Goal: Task Accomplishment & Management: Complete application form

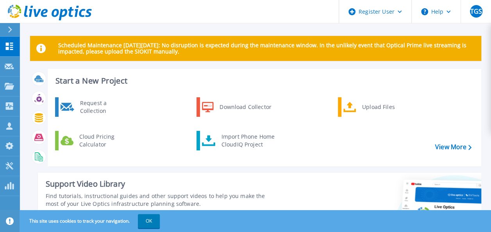
click at [7, 33] on div at bounding box center [13, 29] width 13 height 13
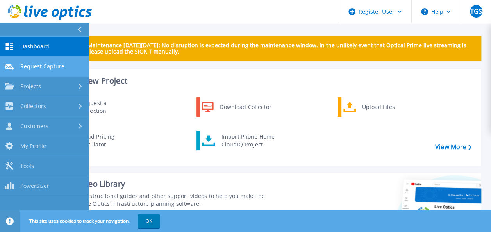
click at [33, 68] on span "Request Capture" at bounding box center [42, 66] width 44 height 7
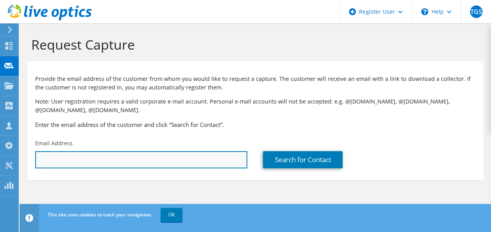
click at [150, 152] on input "text" at bounding box center [141, 159] width 212 height 17
type input "https://app.liveoptics.com/usermanagement/requestcapture#"
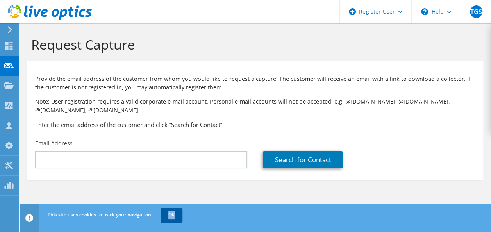
drag, startPoint x: 180, startPoint y: 208, endPoint x: 176, endPoint y: 215, distance: 7.9
click at [176, 215] on div "This site uses cookies to track your navigation. OK" at bounding box center [270, 215] width 448 height 22
click at [176, 215] on link "OK" at bounding box center [172, 215] width 22 height 14
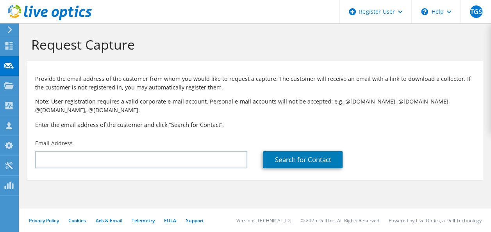
click at [176, 215] on div "Privacy Policy Cookies Ads & Email Telemetry EULA Support Version: 25.2.12.1 © …" at bounding box center [256, 220] width 472 height 23
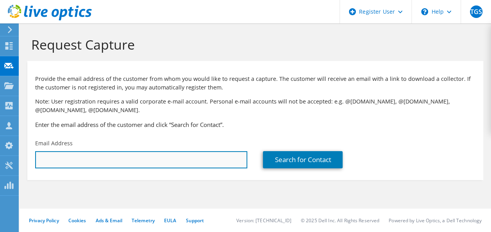
click at [196, 163] on input "text" at bounding box center [141, 159] width 212 height 17
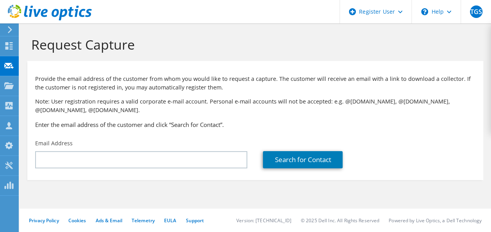
click at [222, 124] on h3 "Enter the email address of the customer and click “Search for Contact”." at bounding box center [255, 124] width 440 height 9
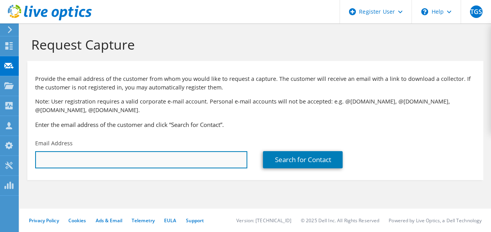
click at [195, 154] on input "text" at bounding box center [141, 159] width 212 height 17
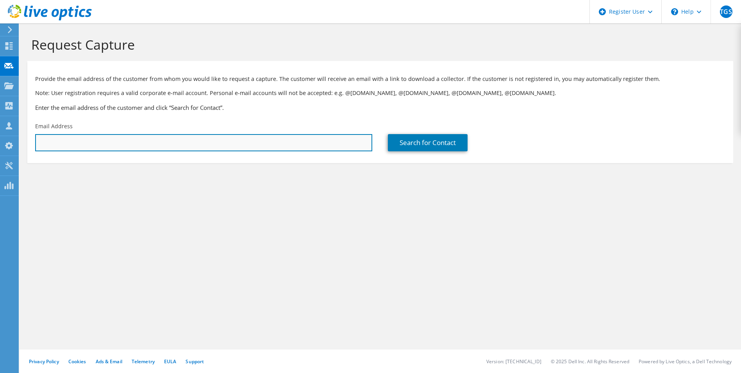
click at [287, 142] on input "text" at bounding box center [203, 142] width 337 height 17
paste input "[EMAIL_ADDRESS][DOMAIN_NAME]"
type input "[EMAIL_ADDRESS][DOMAIN_NAME]"
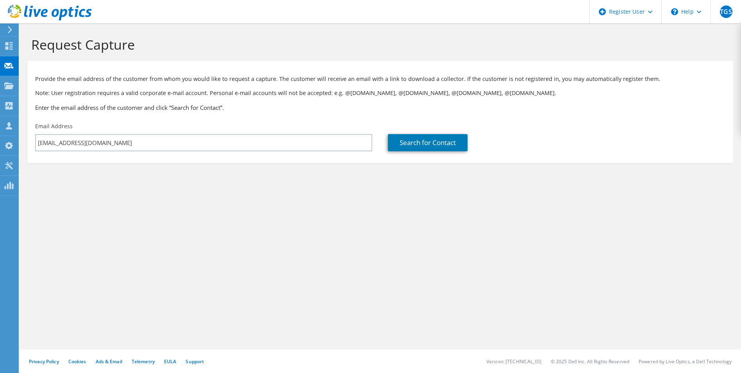
click at [491, 142] on div "Search for Contact" at bounding box center [556, 142] width 337 height 17
click at [458, 131] on div "Search for Contact" at bounding box center [556, 136] width 353 height 37
drag, startPoint x: 428, startPoint y: 135, endPoint x: 453, endPoint y: 136, distance: 25.4
click at [428, 135] on link "Search for Contact" at bounding box center [428, 142] width 80 height 17
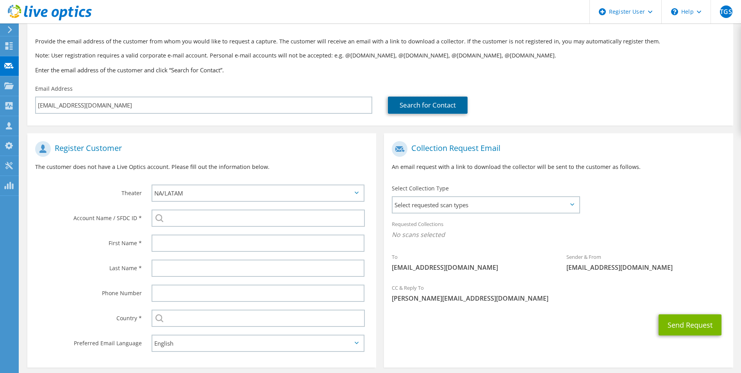
scroll to position [71, 0]
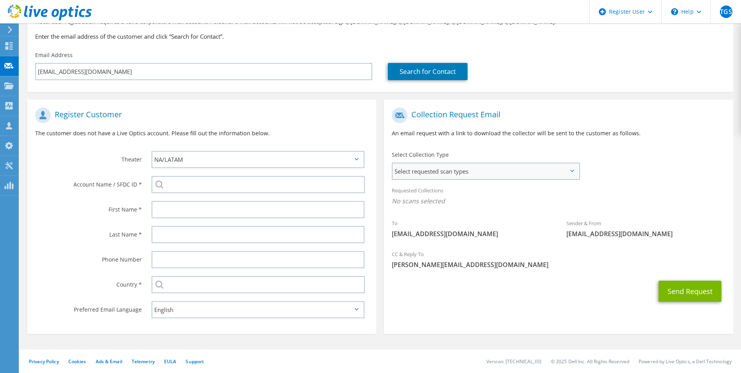
click at [474, 172] on span "Select requested scan types" at bounding box center [486, 171] width 186 height 16
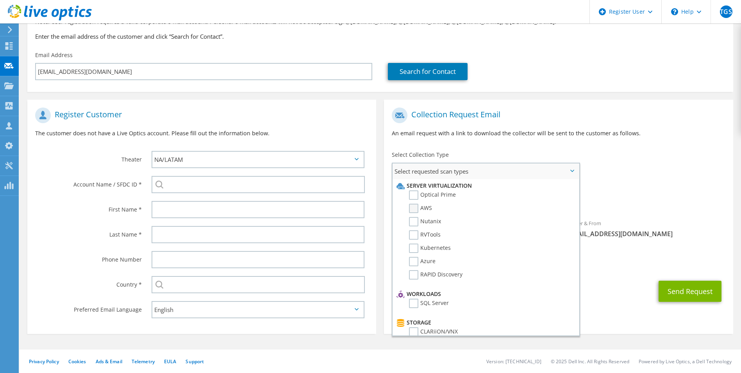
click at [424, 207] on label "AWS" at bounding box center [420, 208] width 23 height 9
click at [0, 0] on input "AWS" at bounding box center [0, 0] width 0 height 0
click at [412, 193] on label "Optical Prime" at bounding box center [432, 194] width 47 height 9
click at [0, 0] on input "Optical Prime" at bounding box center [0, 0] width 0 height 0
click at [491, 103] on section "Collection Request Email An email request with a link to download the collector…" at bounding box center [558, 217] width 349 height 234
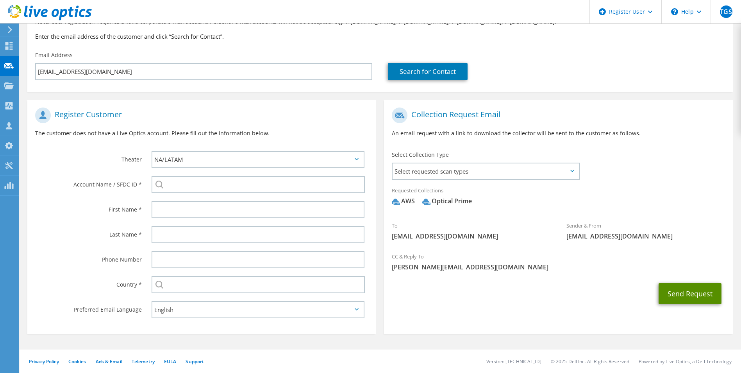
click at [491, 232] on button "Send Request" at bounding box center [690, 293] width 63 height 21
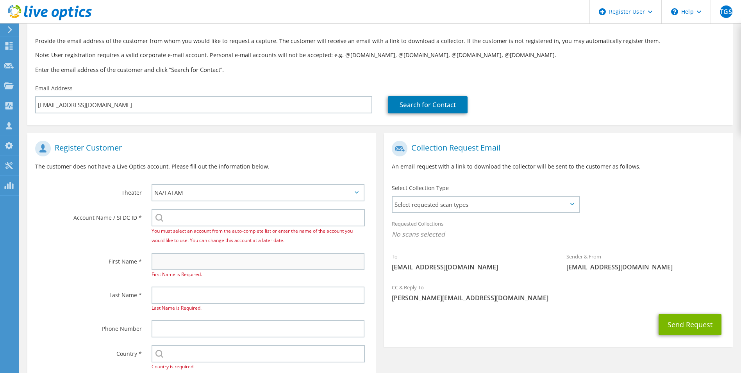
scroll to position [78, 0]
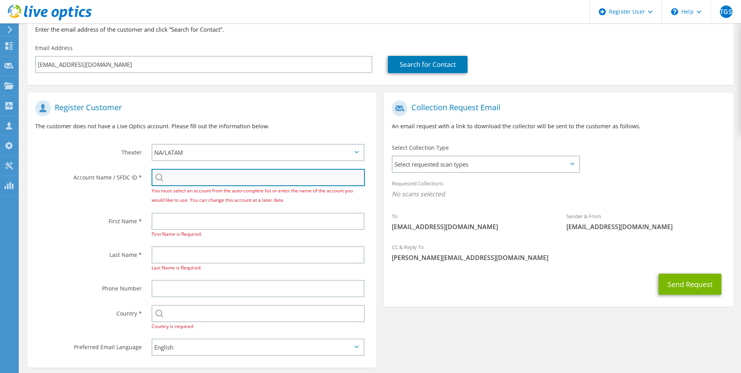
click at [257, 178] on input "search" at bounding box center [259, 177] width 214 height 17
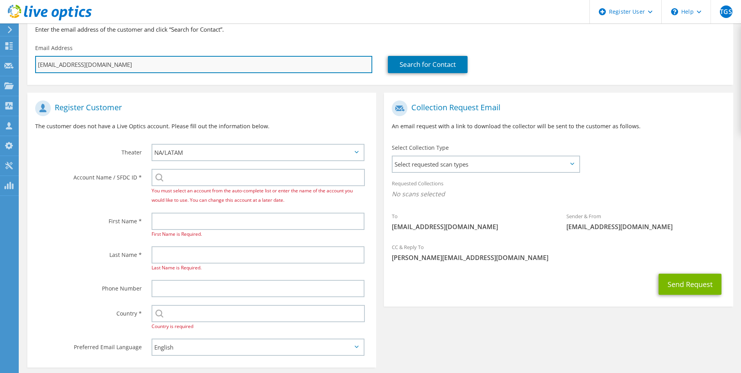
drag, startPoint x: 94, startPoint y: 65, endPoint x: 137, endPoint y: 67, distance: 42.7
click at [137, 67] on input "[EMAIL_ADDRESS][DOMAIN_NAME]" at bounding box center [203, 64] width 337 height 17
type input "Select"
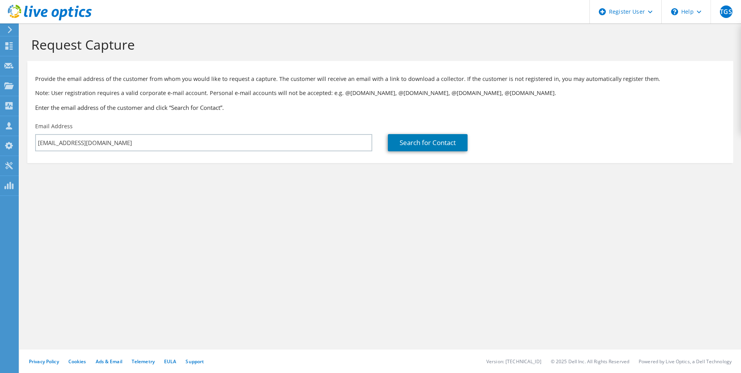
click at [206, 190] on section "Request Capture Provide the email address of the customer from whom you would l…" at bounding box center [381, 112] width 722 height 179
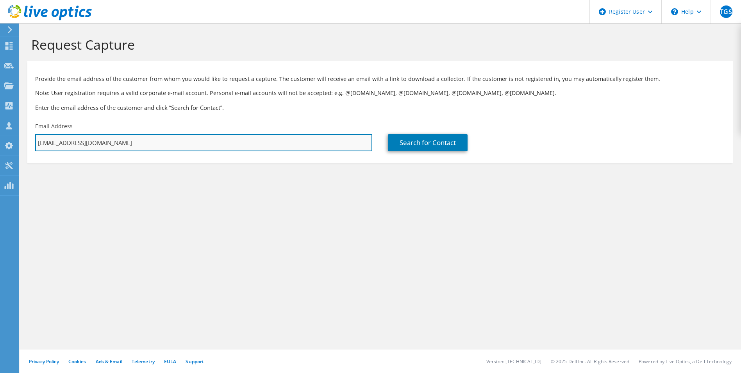
drag, startPoint x: 186, startPoint y: 149, endPoint x: 305, endPoint y: 150, distance: 119.6
click at [186, 149] on input "[EMAIL_ADDRESS][DOMAIN_NAME]" at bounding box center [203, 142] width 337 height 17
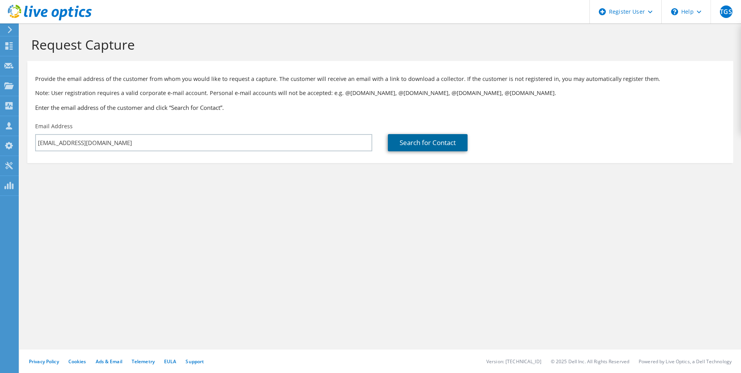
click at [467, 149] on link "Search for Contact" at bounding box center [428, 142] width 80 height 17
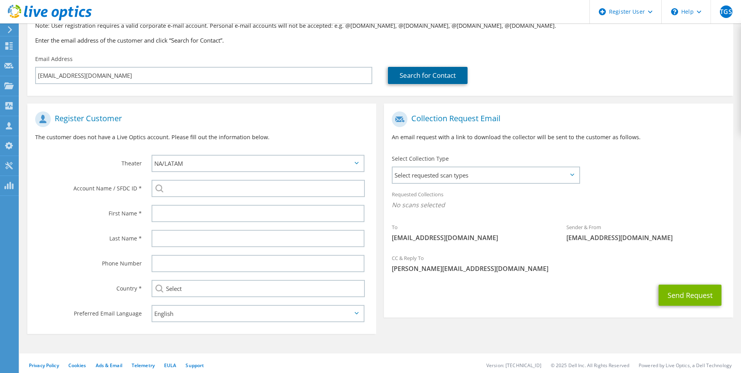
scroll to position [71, 0]
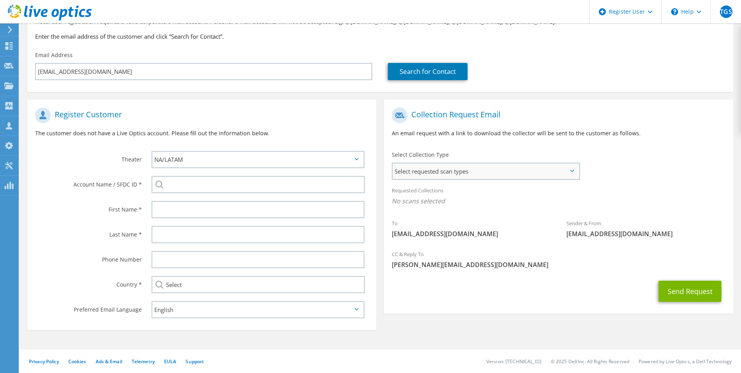
click at [439, 179] on span "Select requested scan types" at bounding box center [486, 171] width 186 height 16
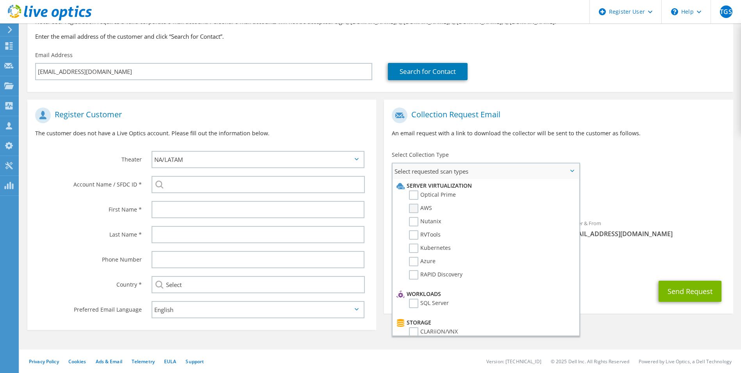
click at [416, 212] on label "AWS" at bounding box center [420, 208] width 23 height 9
click at [0, 0] on input "AWS" at bounding box center [0, 0] width 0 height 0
click at [415, 196] on label "Optical Prime" at bounding box center [432, 194] width 47 height 9
click at [0, 0] on input "Optical Prime" at bounding box center [0, 0] width 0 height 0
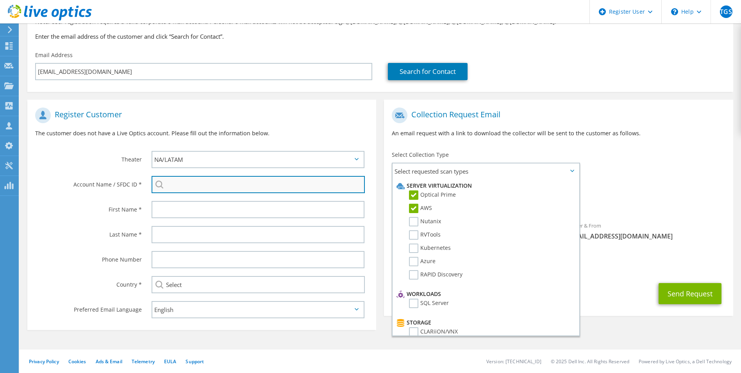
click at [204, 185] on input "search" at bounding box center [259, 184] width 214 height 17
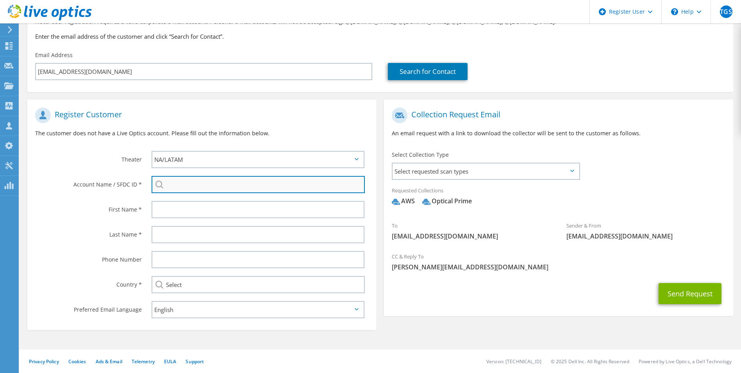
paste input "masterlinebrasil"
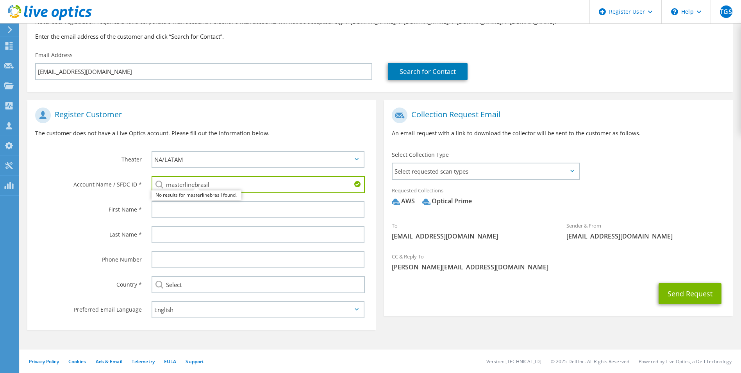
click at [195, 184] on input "masterlinebrasil" at bounding box center [259, 184] width 214 height 17
click at [184, 184] on input "masterline brasil" at bounding box center [259, 184] width 214 height 17
type input "master line [GEOGRAPHIC_DATA]"
click at [40, 225] on div "Last Name *" at bounding box center [85, 234] width 116 height 24
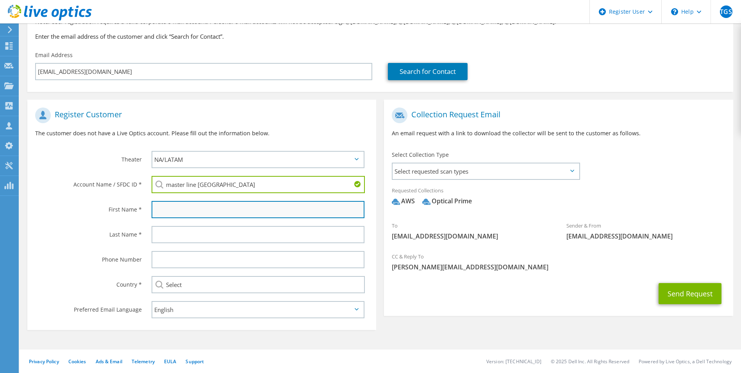
click at [195, 213] on input "text" at bounding box center [258, 209] width 213 height 17
type input "[PERSON_NAME]"
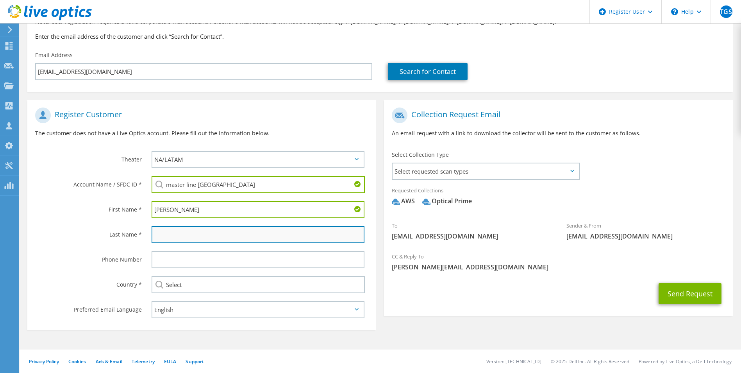
click at [184, 229] on input "text" at bounding box center [258, 234] width 213 height 17
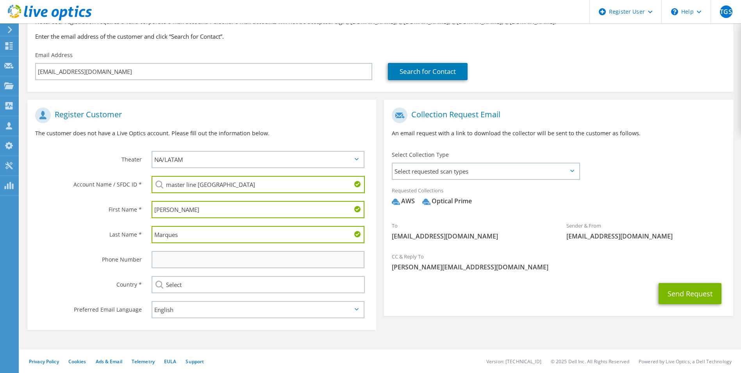
type input "Marques"
click at [159, 259] on input "text" at bounding box center [258, 259] width 213 height 17
click at [210, 289] on input "Select" at bounding box center [259, 284] width 214 height 17
click at [364, 290] on input "Select" at bounding box center [259, 284] width 214 height 17
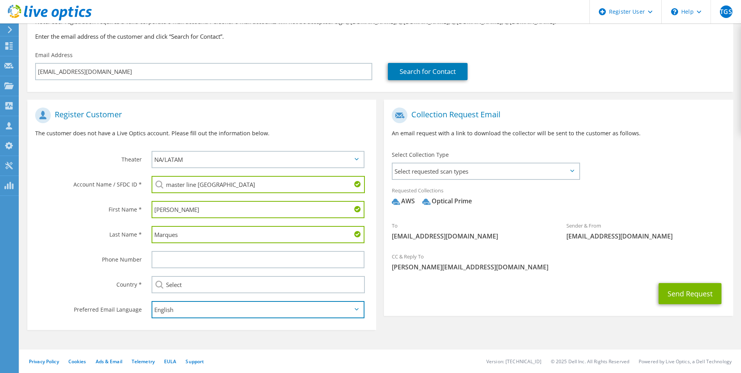
click at [274, 309] on select "English Deutsch Español Français Italiano Polski Português Русский 한국어 中文 日本語" at bounding box center [258, 309] width 213 height 17
select select "pt-BR"
click at [152, 301] on select "English Deutsch Español Français Italiano Polski Português Русский 한국어 中文 日本語" at bounding box center [258, 309] width 213 height 17
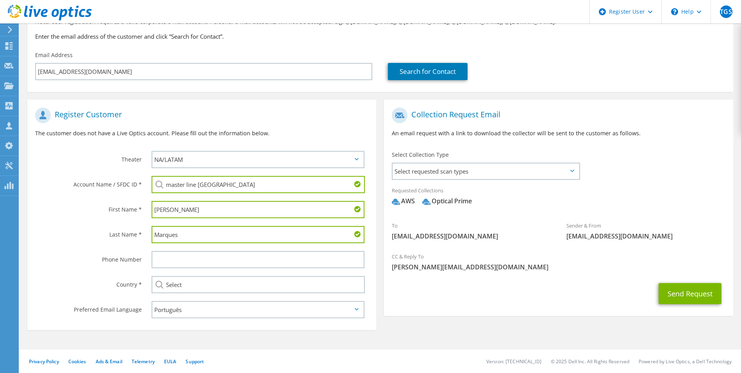
click at [433, 295] on div "Send Request" at bounding box center [558, 293] width 349 height 29
click at [662, 290] on button "Send Request" at bounding box center [690, 293] width 63 height 21
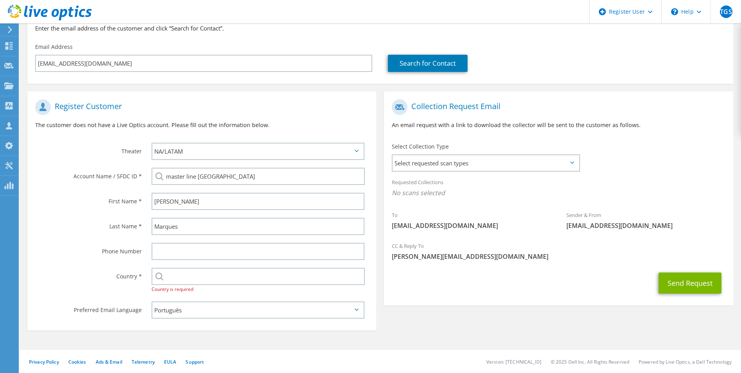
scroll to position [80, 0]
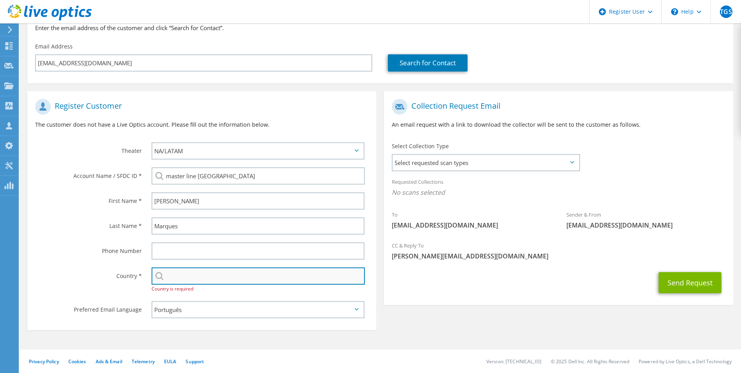
click at [219, 276] on input "text" at bounding box center [259, 275] width 214 height 17
type input "Brasil"
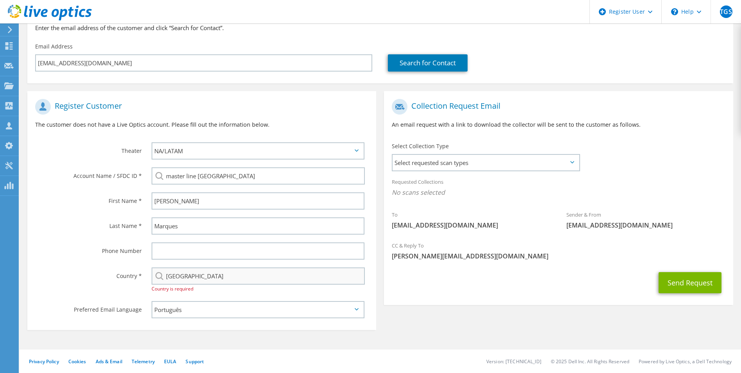
type input "51992179449"
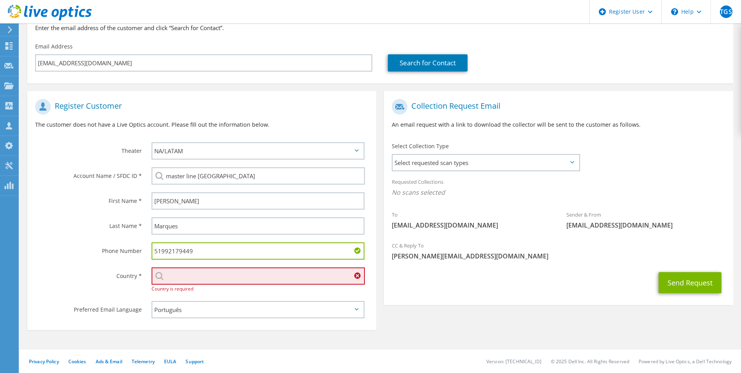
type input "[GEOGRAPHIC_DATA]"
drag, startPoint x: 203, startPoint y: 248, endPoint x: 91, endPoint y: 247, distance: 112.2
click at [91, 247] on div "Phone Number 51992179449" at bounding box center [201, 250] width 349 height 25
click at [98, 248] on label "Phone Number" at bounding box center [88, 248] width 107 height 13
click at [227, 269] on input "[GEOGRAPHIC_DATA]" at bounding box center [259, 275] width 214 height 17
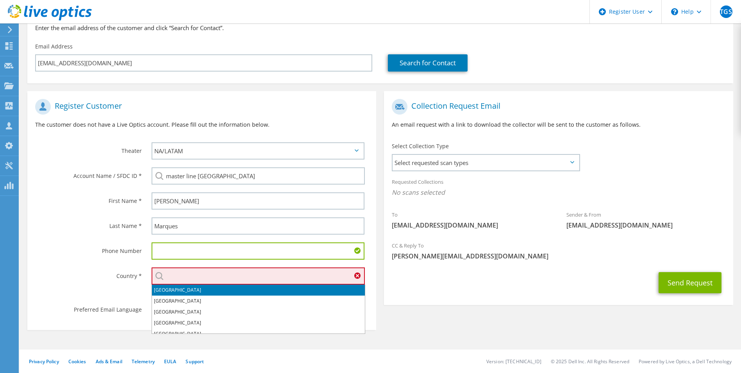
type input "[GEOGRAPHIC_DATA]"
drag, startPoint x: 102, startPoint y: 275, endPoint x: 98, endPoint y: 270, distance: 6.3
click at [101, 274] on label "Country *" at bounding box center [88, 273] width 107 height 13
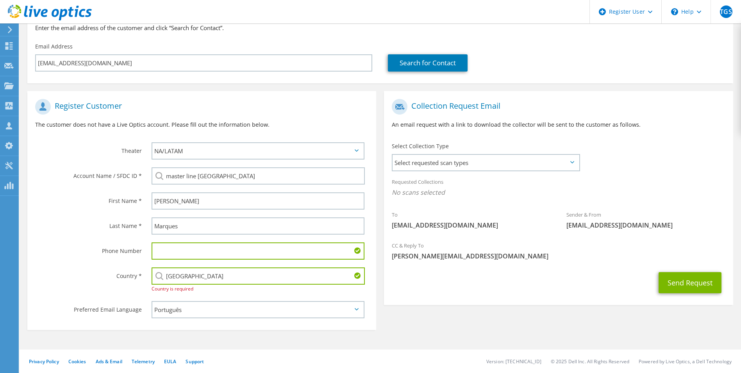
click at [203, 276] on input "[GEOGRAPHIC_DATA]" at bounding box center [259, 275] width 214 height 17
click at [505, 274] on div "Send Request" at bounding box center [558, 282] width 349 height 29
click at [671, 281] on button "Send Request" at bounding box center [690, 282] width 63 height 21
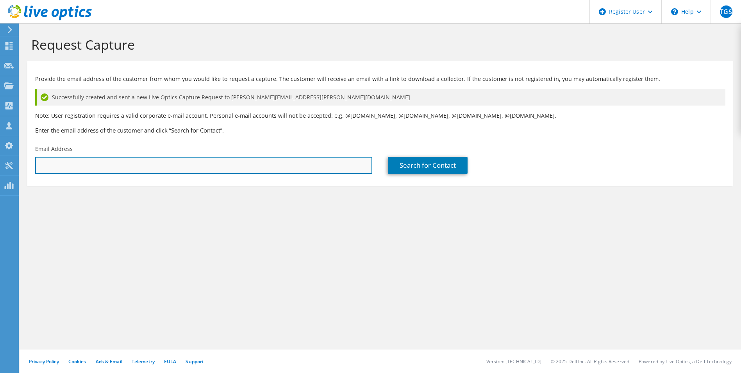
click at [196, 172] on input "text" at bounding box center [203, 165] width 337 height 17
paste input "masterlinebrasil"
type input "masterlinebrasil"
paste input "[EMAIL_ADDRESS][DOMAIN_NAME]"
type input "[EMAIL_ADDRESS][DOMAIN_NAME]"
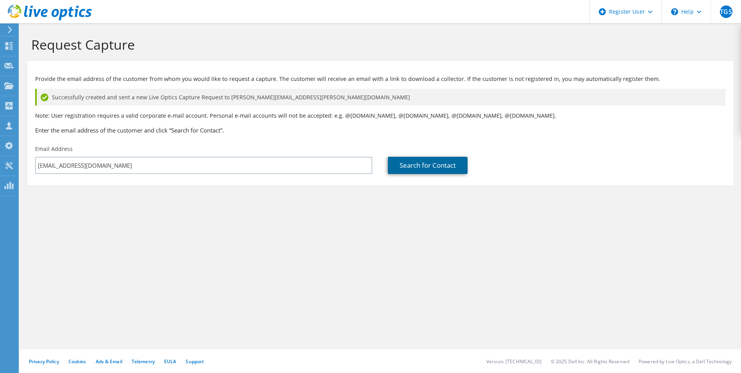
click at [428, 171] on link "Search for Contact" at bounding box center [428, 165] width 80 height 17
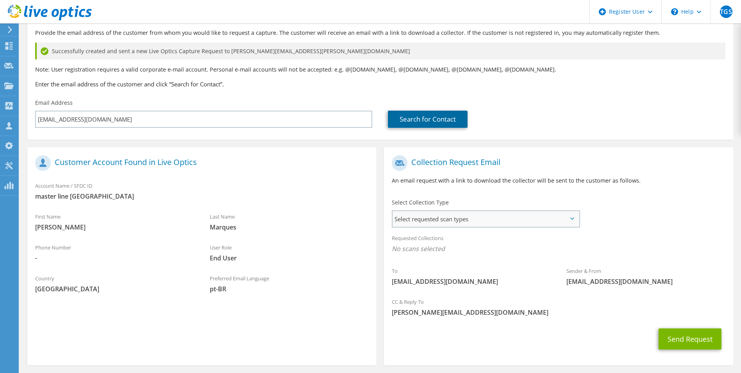
scroll to position [77, 0]
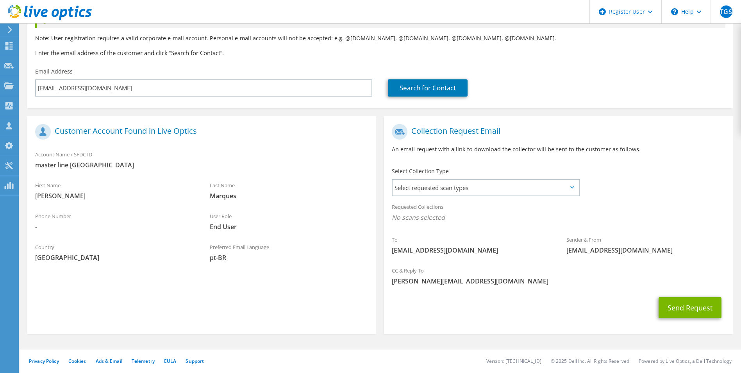
click at [435, 203] on div "Requested Collections No scans selected" at bounding box center [558, 213] width 349 height 29
click at [428, 193] on span "Select requested scan types" at bounding box center [486, 188] width 186 height 16
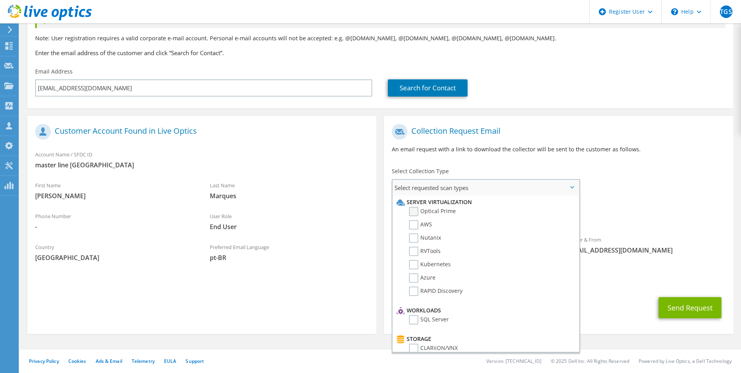
click at [417, 213] on label "Optical Prime" at bounding box center [432, 211] width 47 height 9
click at [0, 0] on input "Optical Prime" at bounding box center [0, 0] width 0 height 0
drag, startPoint x: 410, startPoint y: 226, endPoint x: 417, endPoint y: 226, distance: 6.3
click at [411, 226] on label "AWS" at bounding box center [420, 224] width 23 height 9
click at [0, 0] on input "AWS" at bounding box center [0, 0] width 0 height 0
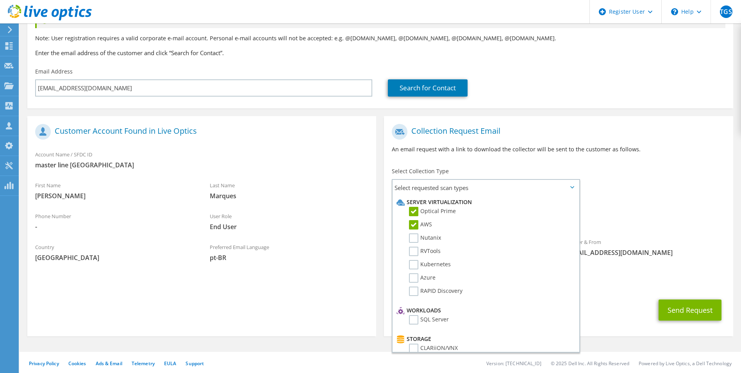
click at [621, 227] on div "Requested Collections No scans selected Optical Prime AWS" at bounding box center [558, 214] width 349 height 31
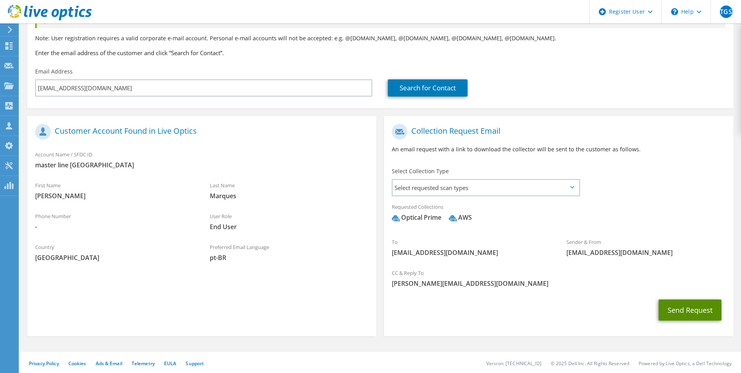
click at [680, 304] on button "Send Request" at bounding box center [690, 309] width 63 height 21
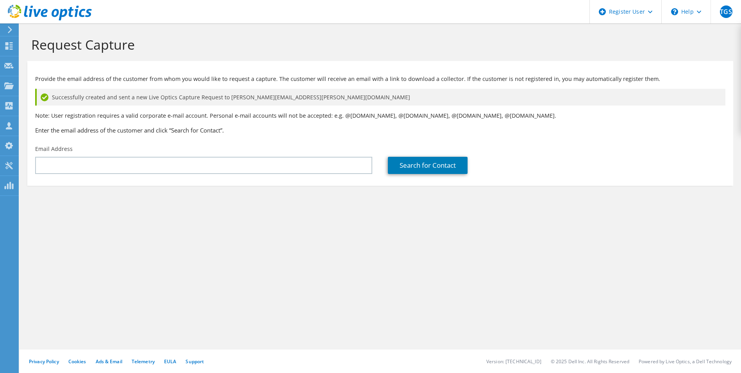
click at [162, 175] on div "Email Address" at bounding box center [203, 159] width 353 height 37
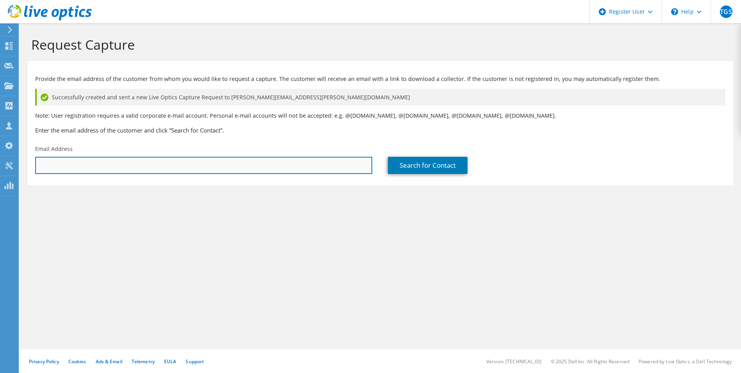
click at [104, 168] on input "text" at bounding box center [203, 165] width 337 height 17
